Goal: Navigation & Orientation: Go to known website

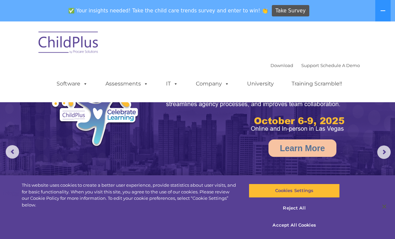
select select "MEDIUM"
click at [380, 16] on button at bounding box center [383, 10] width 15 height 21
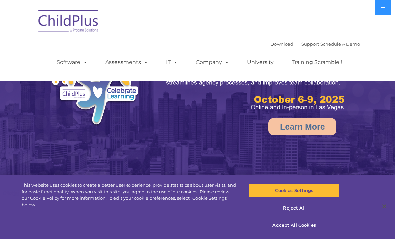
select select "MEDIUM"
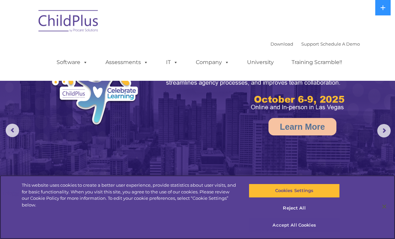
click at [299, 227] on button "Accept All Cookies" at bounding box center [294, 225] width 91 height 14
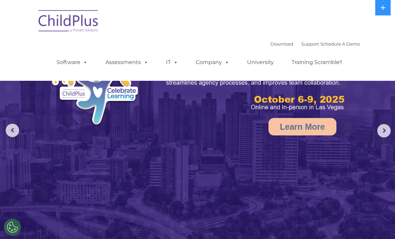
click at [75, 16] on img at bounding box center [68, 22] width 67 height 34
click at [88, 34] on img at bounding box center [68, 22] width 67 height 34
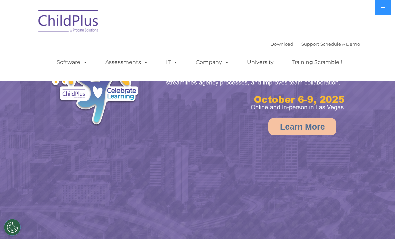
select select "MEDIUM"
